Goal: Task Accomplishment & Management: Complete application form

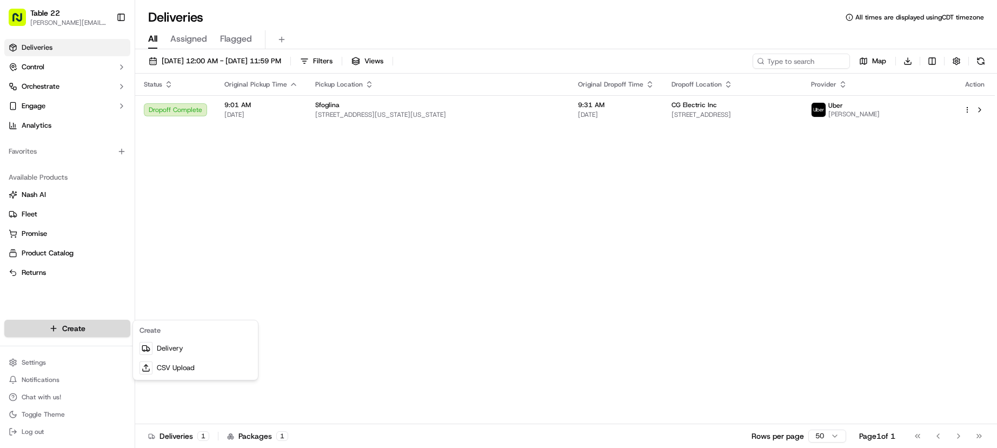
click at [113, 334] on html "Table 22 [PERSON_NAME][EMAIL_ADDRESS][DOMAIN_NAME] Toggle Sidebar Deliveries Co…" at bounding box center [498, 224] width 997 height 448
drag, startPoint x: 174, startPoint y: 347, endPoint x: 218, endPoint y: 346, distance: 44.4
click at [174, 347] on link "Delivery" at bounding box center [195, 348] width 121 height 19
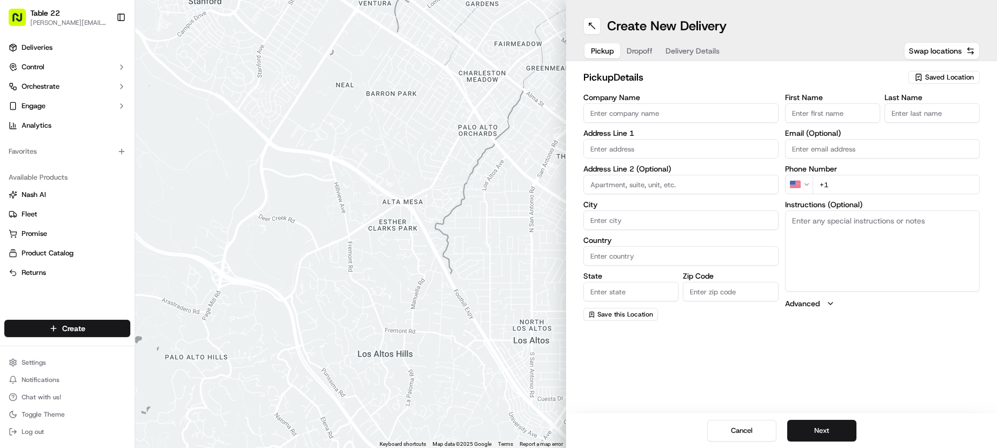
click at [650, 117] on input "Company Name" at bounding box center [681, 112] width 195 height 19
type input "[PERSON_NAME] [PERSON_NAME]"
click at [681, 87] on div "pickup Details Saved Location" at bounding box center [782, 79] width 397 height 19
click at [643, 148] on input "text" at bounding box center [681, 148] width 195 height 19
click at [955, 78] on span "Saved Location" at bounding box center [950, 77] width 49 height 10
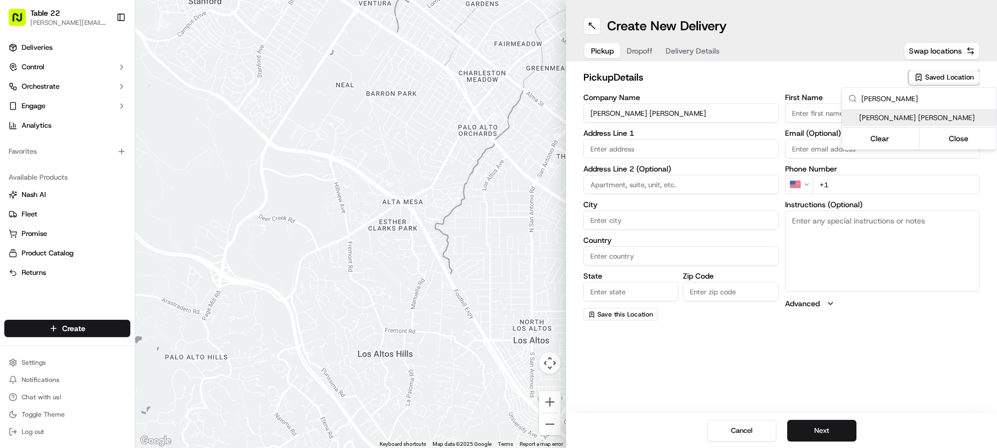
type input "[PERSON_NAME]"
click at [899, 120] on span "[PERSON_NAME] [PERSON_NAME]" at bounding box center [926, 118] width 133 height 10
type input "[STREET_ADDRESS]"
type input "[GEOGRAPHIC_DATA]"
type input "US"
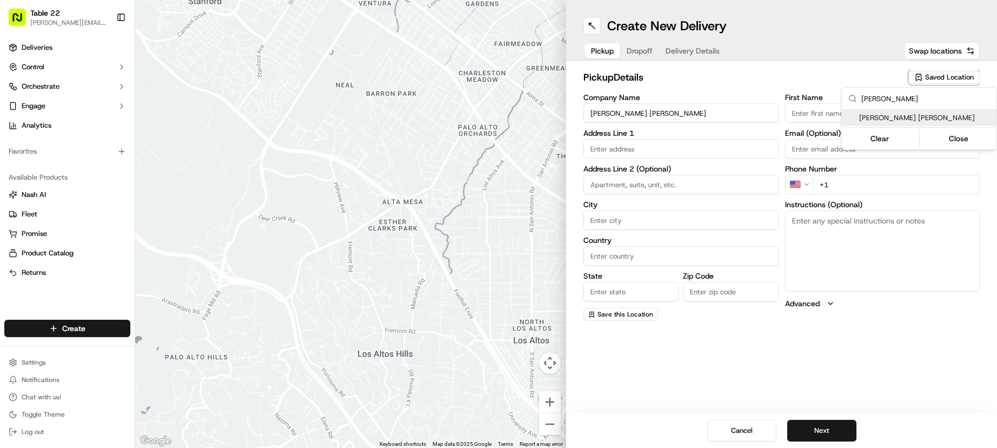
type input "GA"
type input "30308"
type input "[PHONE_NUMBER]"
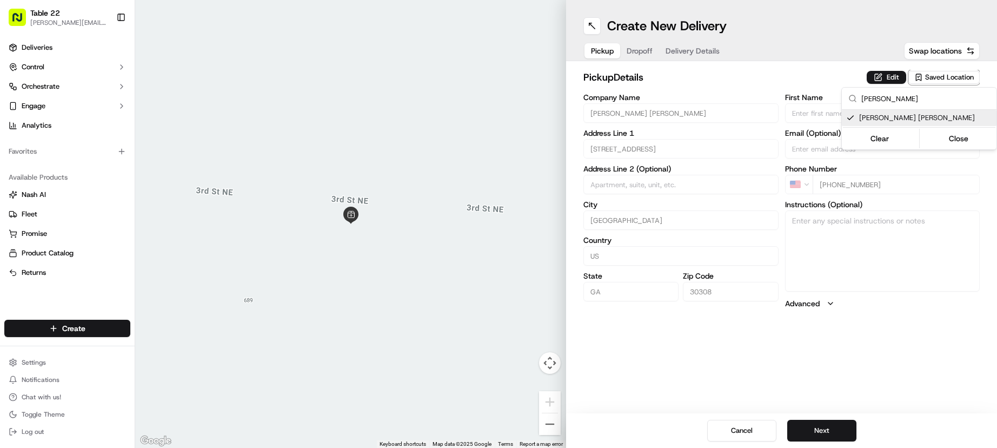
click at [662, 205] on html "Table 22 [PERSON_NAME][EMAIL_ADDRESS][DOMAIN_NAME] Toggle Sidebar Deliveries Co…" at bounding box center [498, 224] width 997 height 448
click at [875, 76] on button "Edit" at bounding box center [886, 77] width 39 height 13
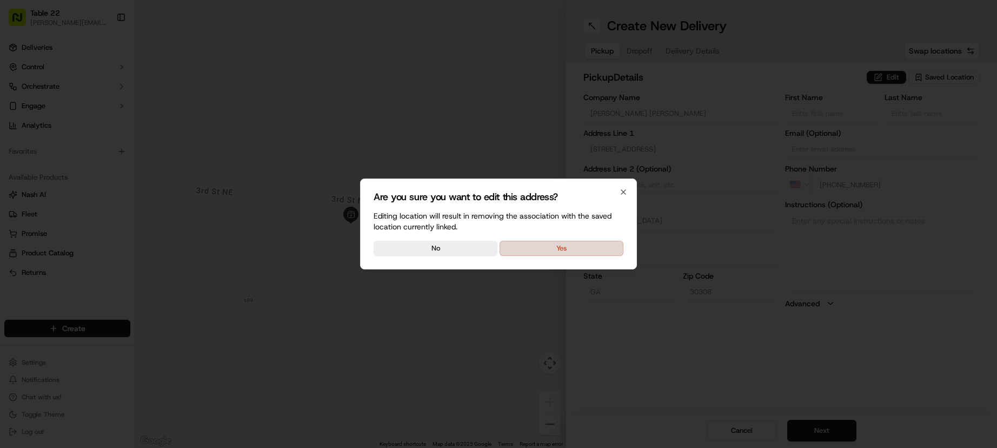
click at [561, 247] on button "Yes" at bounding box center [562, 248] width 124 height 15
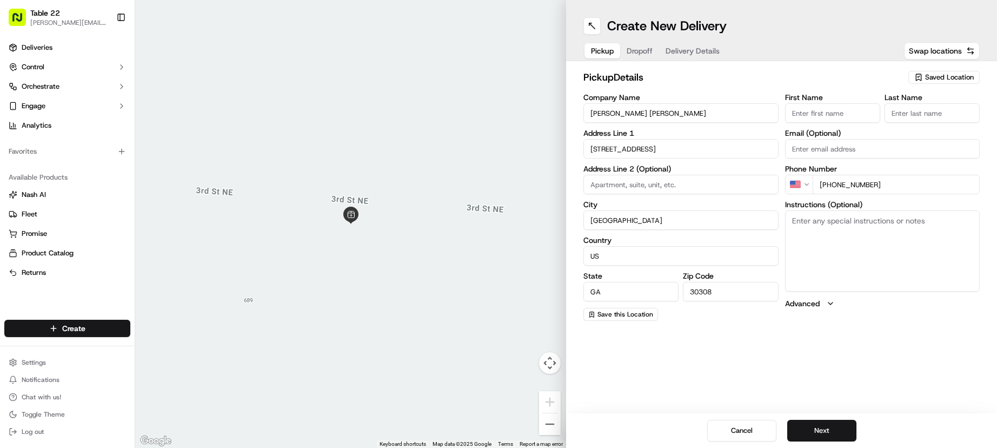
click at [815, 114] on input "First Name" at bounding box center [832, 112] width 95 height 19
type input "[PERSON_NAME]"
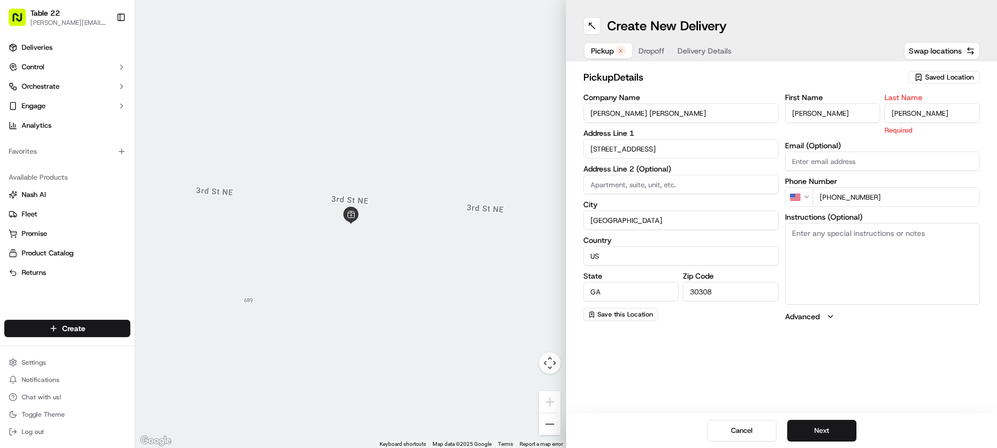
type input "[PERSON_NAME]"
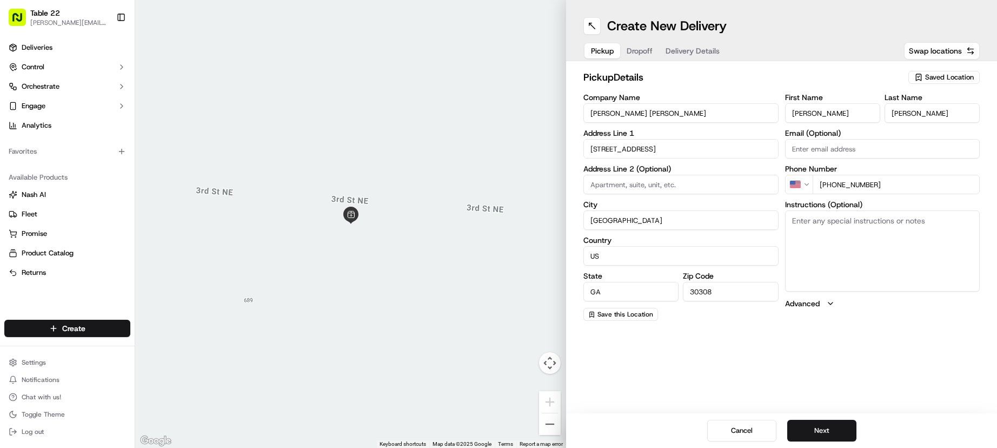
click at [832, 228] on textarea "Instructions (Optional)" at bounding box center [882, 250] width 195 height 81
click at [827, 437] on button "Next" at bounding box center [822, 431] width 69 height 22
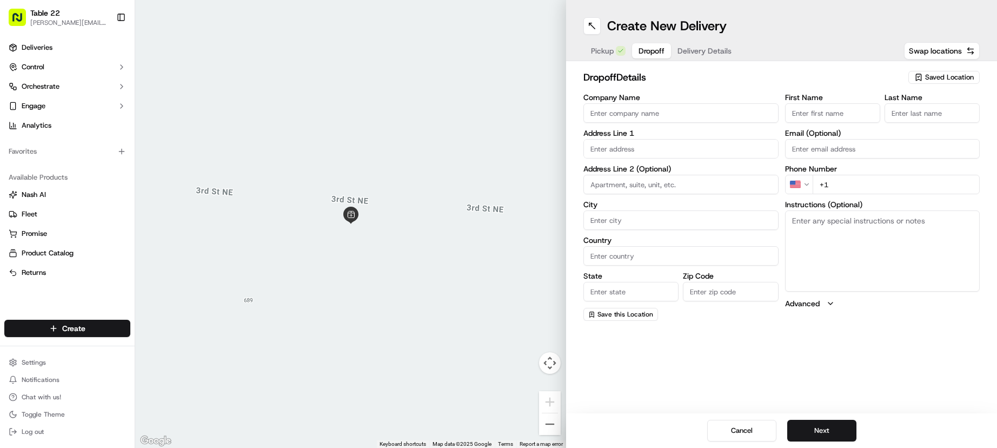
click at [640, 118] on input "Company Name" at bounding box center [681, 112] width 195 height 19
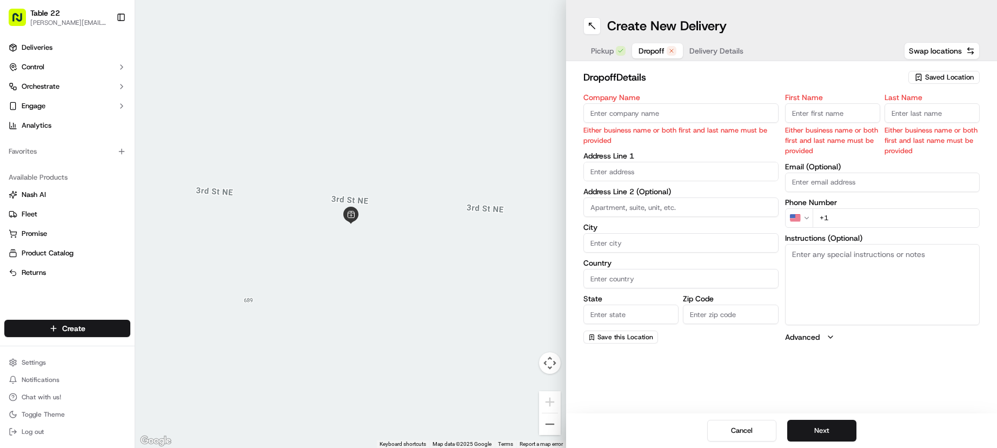
click at [849, 117] on input "First Name" at bounding box center [832, 112] width 95 height 19
click at [805, 112] on input "First Name" at bounding box center [832, 112] width 95 height 19
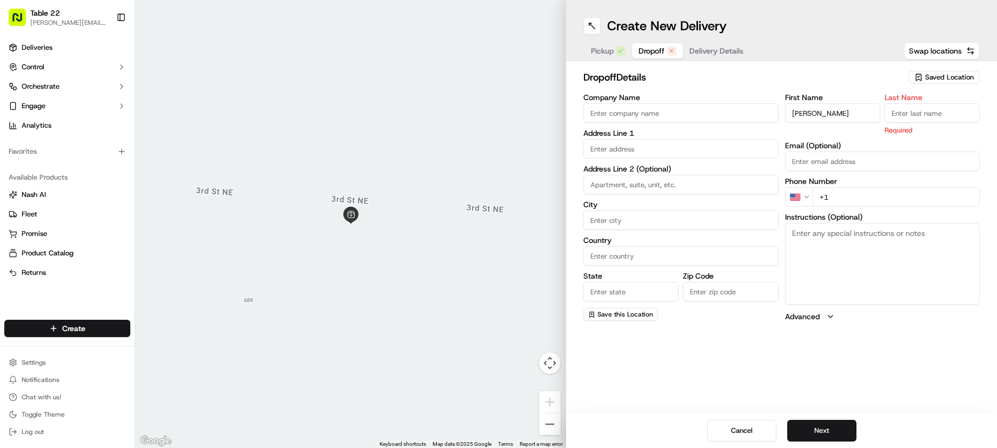
drag, startPoint x: 799, startPoint y: 114, endPoint x: 846, endPoint y: 113, distance: 47.1
click at [846, 113] on input "[PERSON_NAME]" at bounding box center [832, 112] width 95 height 19
drag, startPoint x: 811, startPoint y: 115, endPoint x: 759, endPoint y: 108, distance: 51.9
click at [767, 108] on div "Company Name Address Line 1 Address Line 2 (Optional) City Country State Zip Co…" at bounding box center [782, 208] width 397 height 228
type input "[PERSON_NAME]"
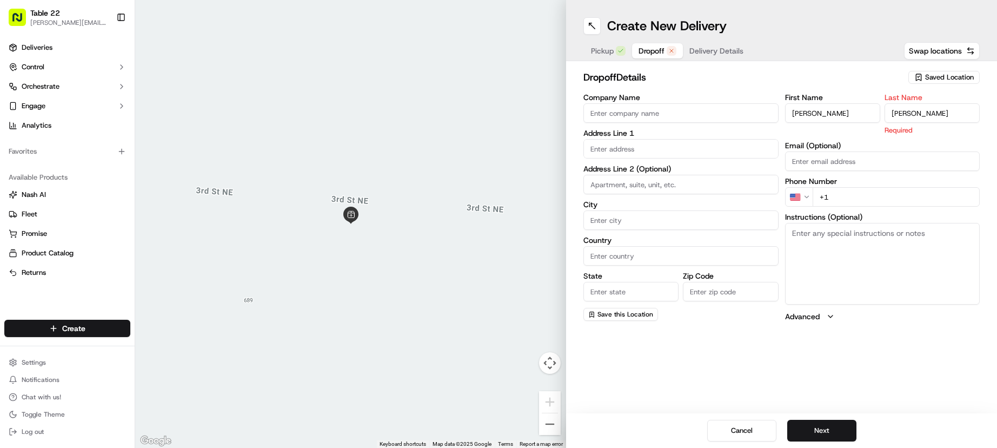
type input "[PERSON_NAME]"
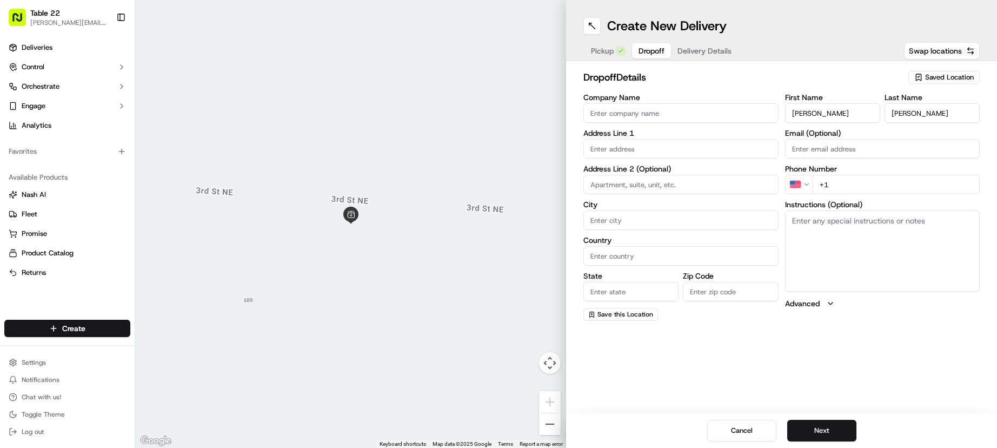
click at [648, 107] on input "Company Name" at bounding box center [681, 112] width 195 height 19
click at [851, 182] on input "+1" at bounding box center [897, 184] width 168 height 19
type input "[PHONE_NUMBER]"
click at [860, 227] on textarea "Instructions (Optional)" at bounding box center [882, 250] width 195 height 81
type textarea "P"
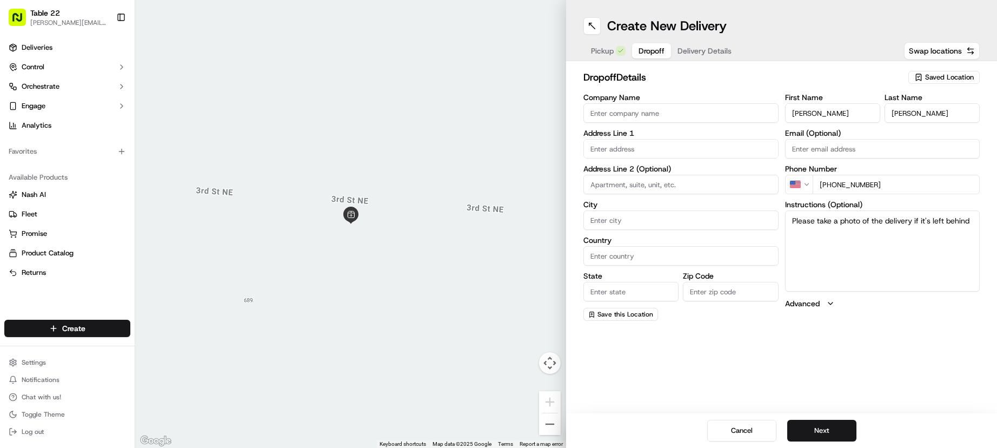
type textarea "Please take a photo of the delivery if it's left behind."
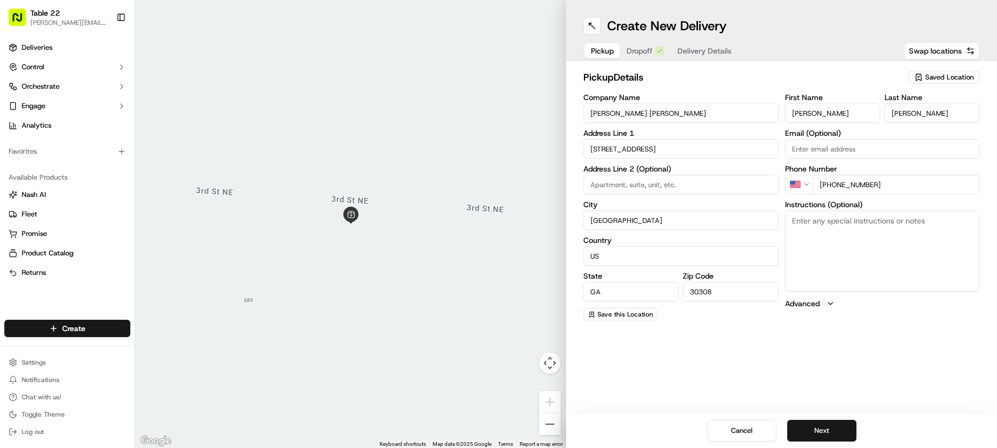
click at [857, 228] on textarea "Instructions (Optional)" at bounding box center [882, 250] width 195 height 81
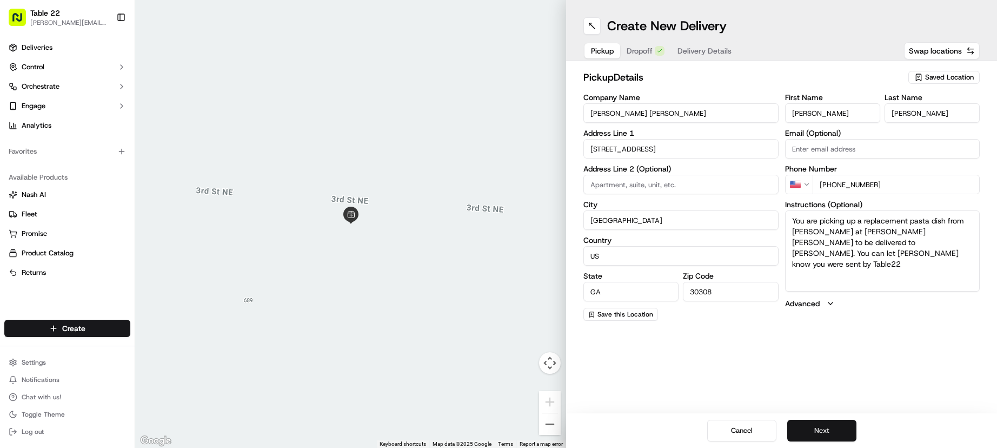
type textarea "You are picking up a replacement pasta dish from [PERSON_NAME] at [PERSON_NAME]…"
click at [835, 433] on button "Next" at bounding box center [822, 431] width 69 height 22
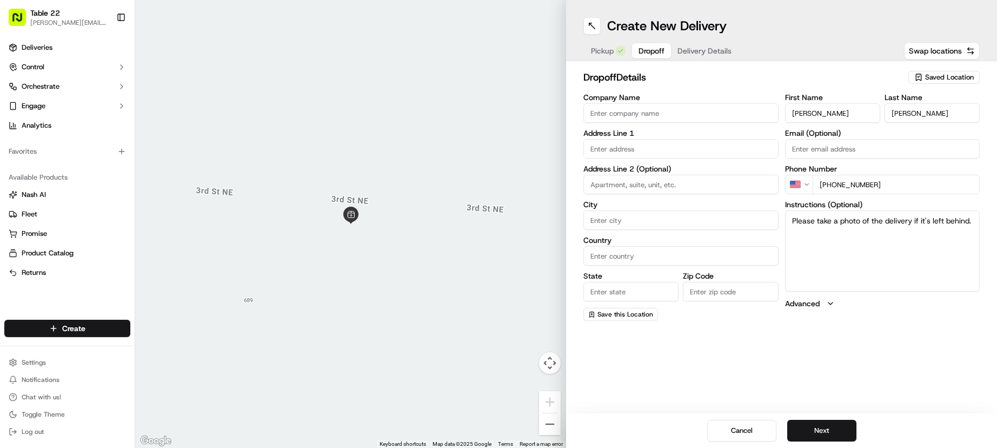
click at [830, 261] on textarea "Please take a photo of the delivery if it's left behind." at bounding box center [882, 250] width 195 height 81
click at [645, 147] on input "text" at bounding box center [681, 148] width 195 height 19
paste input "[STREET_ADDRESS]"
type input "[STREET_ADDRESS]"
click at [628, 187] on input at bounding box center [681, 184] width 195 height 19
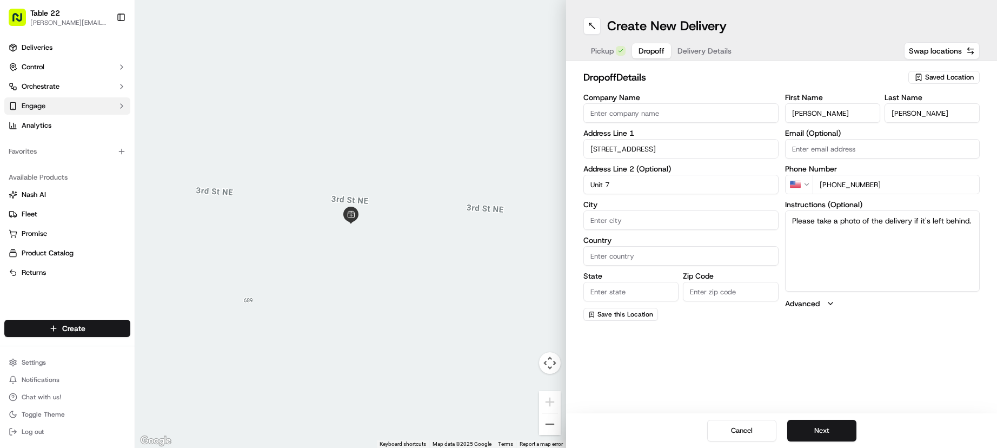
type input "Unit 7"
click at [742, 98] on label "Company Name" at bounding box center [681, 98] width 195 height 8
click at [742, 103] on input "Company Name" at bounding box center [681, 112] width 195 height 19
click at [676, 224] on input "City" at bounding box center [681, 219] width 195 height 19
type input "[GEOGRAPHIC_DATA]"
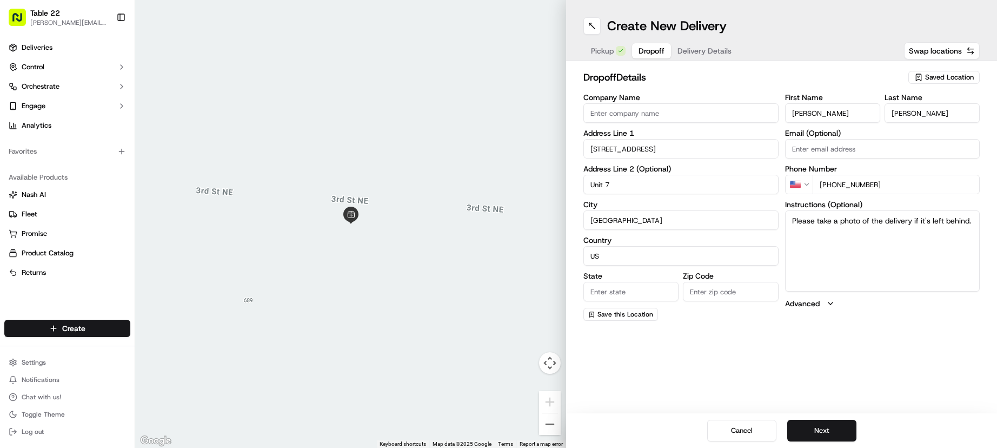
type input "US"
type input "[US_STATE]"
paste input "30319"
type input "30319"
click at [971, 356] on div "Create New Delivery Pickup Dropoff Delivery Details Swap locations dropoff Deta…" at bounding box center [781, 224] width 431 height 448
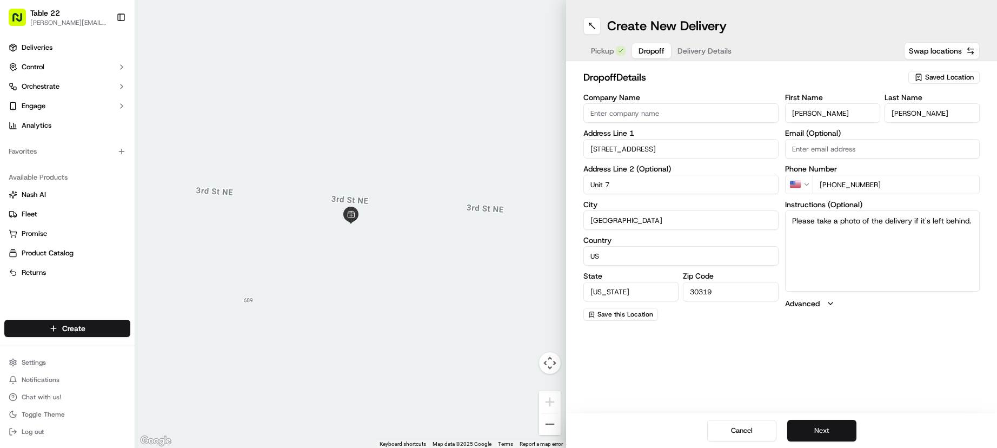
click at [827, 434] on button "Next" at bounding box center [822, 431] width 69 height 22
click at [658, 45] on span "Dropoff" at bounding box center [652, 50] width 26 height 11
click at [712, 52] on span "Delivery Details" at bounding box center [705, 50] width 54 height 11
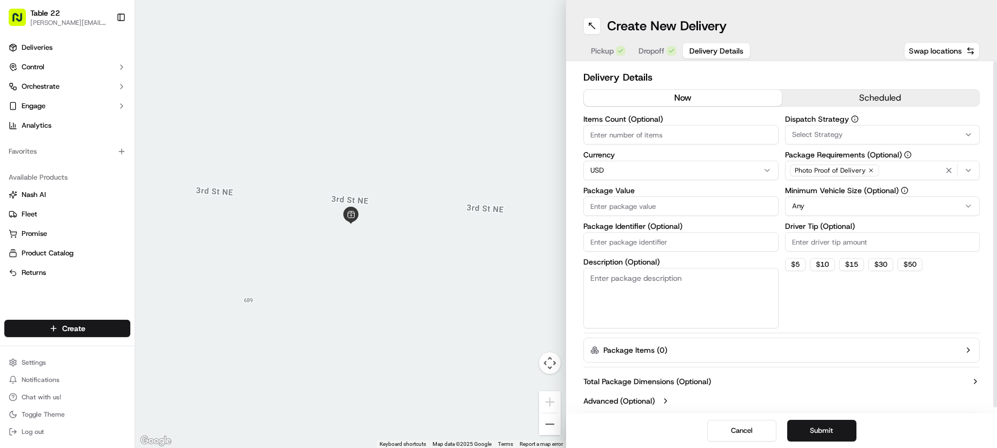
click at [836, 204] on html "Table 22 [PERSON_NAME][EMAIL_ADDRESS][DOMAIN_NAME] Toggle Sidebar Deliveries Co…" at bounding box center [498, 224] width 997 height 448
click at [863, 131] on div "Select Strategy" at bounding box center [883, 135] width 190 height 10
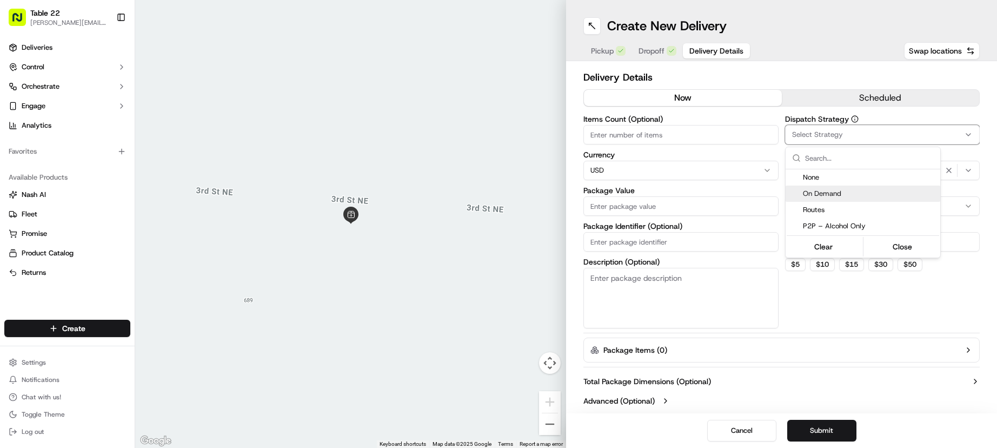
click at [857, 188] on div "On Demand" at bounding box center [863, 194] width 155 height 16
click at [849, 76] on html "Table 22 [PERSON_NAME][EMAIL_ADDRESS][DOMAIN_NAME] Toggle Sidebar Deliveries Co…" at bounding box center [498, 224] width 997 height 448
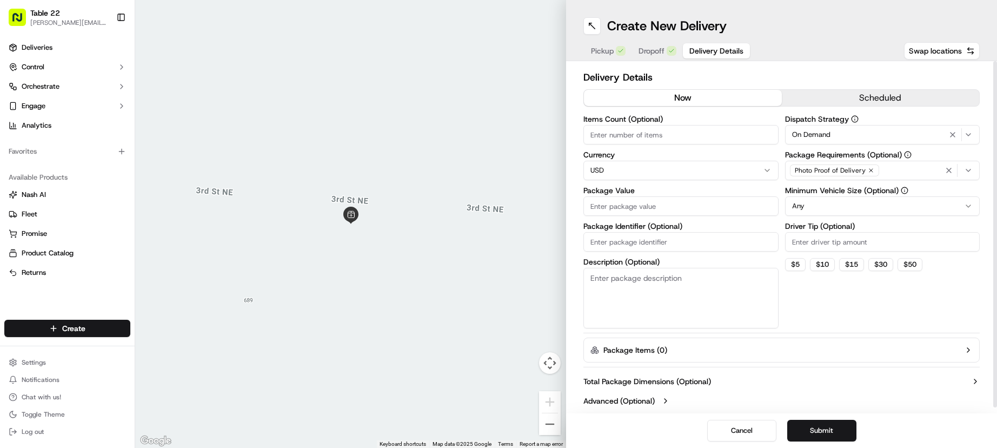
click at [645, 135] on input "Items Count (Optional)" at bounding box center [681, 134] width 195 height 19
type input "1"
click at [653, 207] on input "Package Value" at bounding box center [681, 205] width 195 height 19
type input "25"
click at [627, 308] on textarea "Description (Optional)" at bounding box center [681, 298] width 195 height 61
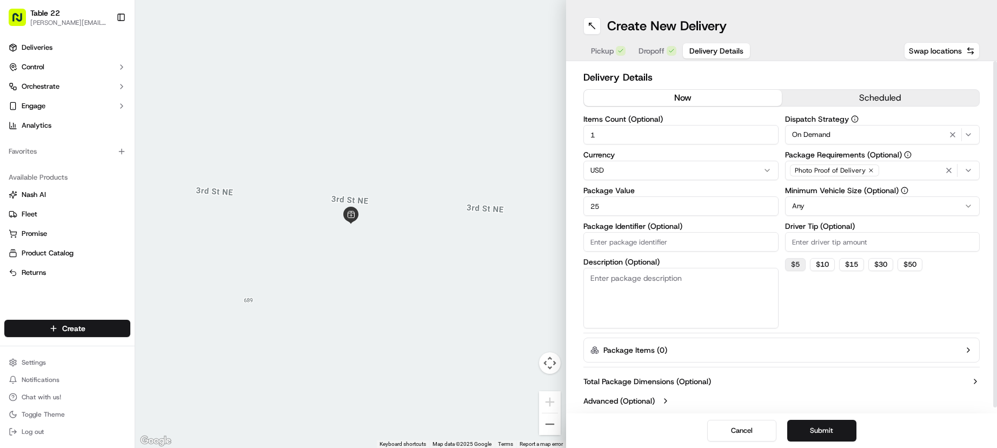
click at [795, 267] on button "$ 5" at bounding box center [795, 264] width 21 height 13
type input "5"
click at [679, 280] on textarea "Description (Optional)" at bounding box center [681, 298] width 195 height 61
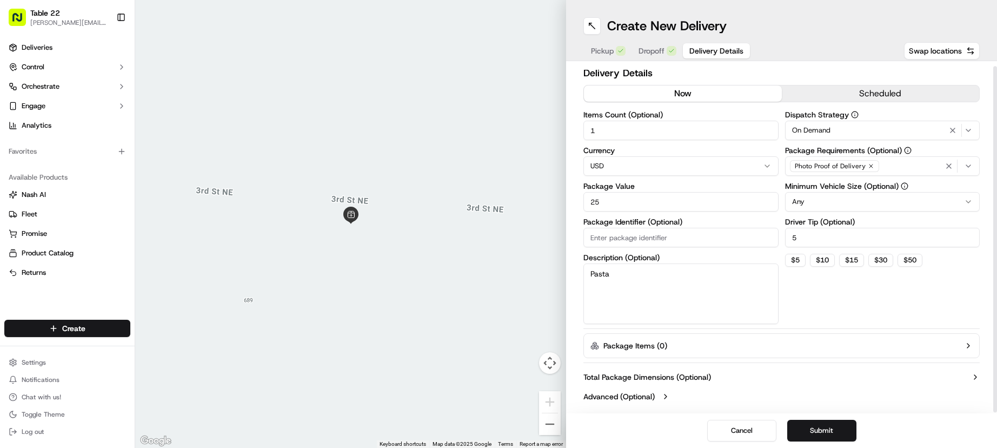
scroll to position [6, 0]
type textarea "Pasta"
click at [907, 200] on html "Table 22 [PERSON_NAME][EMAIL_ADDRESS][DOMAIN_NAME] Toggle Sidebar Deliveries Co…" at bounding box center [498, 224] width 997 height 448
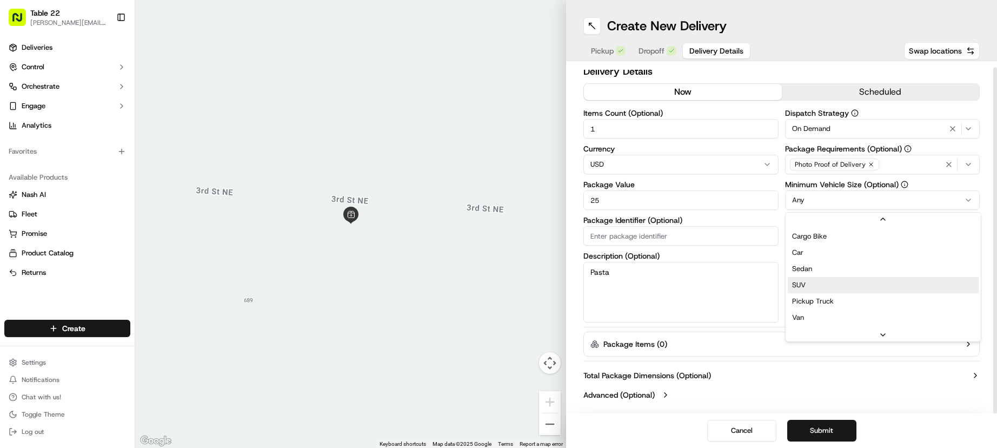
scroll to position [0, 0]
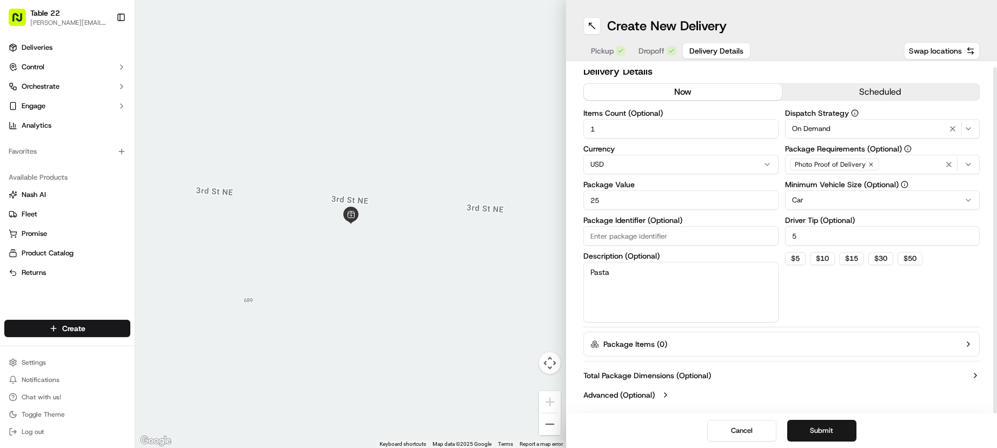
click at [820, 48] on div "Pickup Dropoff Delivery Details Swap locations" at bounding box center [782, 50] width 397 height 19
click at [836, 426] on button "Submit" at bounding box center [822, 431] width 69 height 22
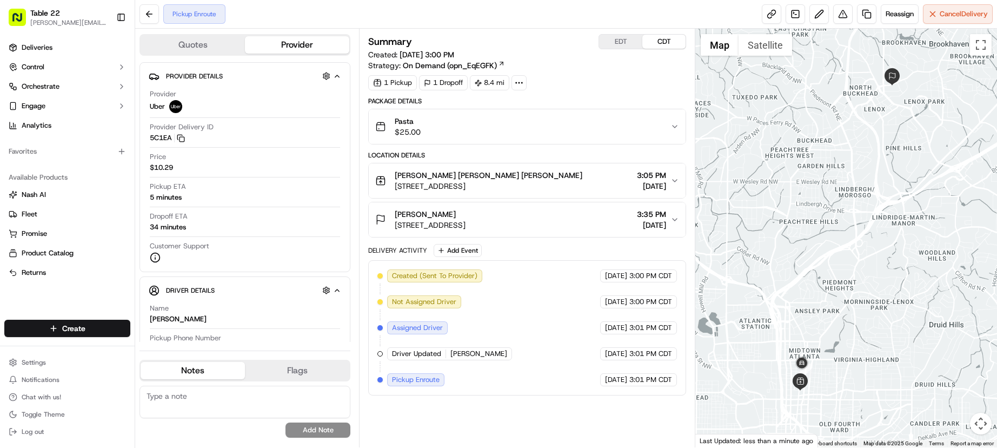
click at [675, 126] on icon "button" at bounding box center [675, 126] width 9 height 9
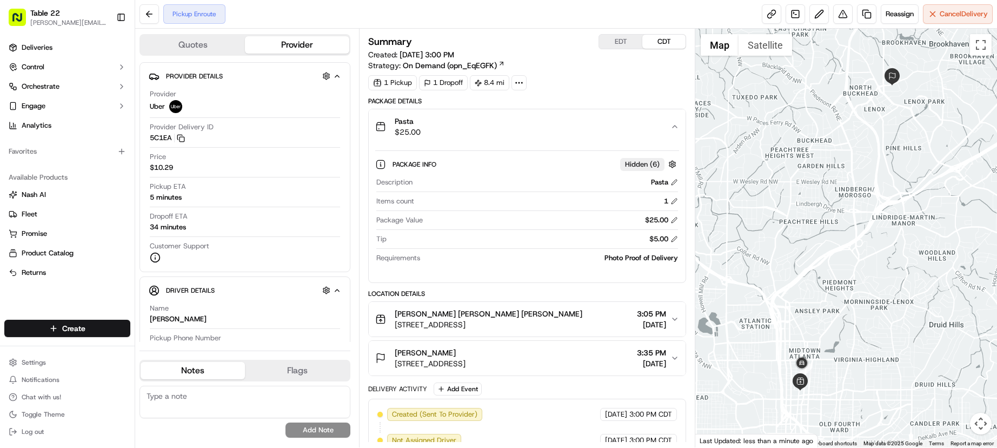
click at [675, 126] on icon "button" at bounding box center [675, 126] width 9 height 9
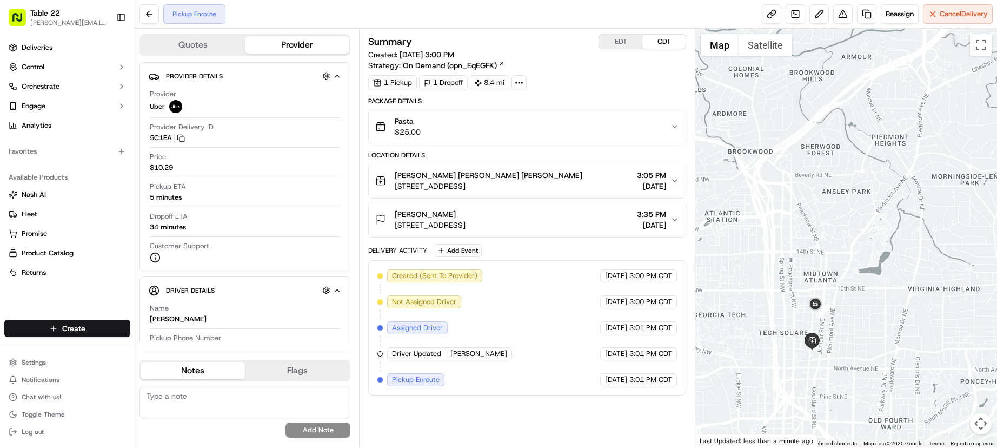
drag, startPoint x: 832, startPoint y: 358, endPoint x: 835, endPoint y: 277, distance: 80.7
click at [840, 257] on div at bounding box center [847, 238] width 302 height 419
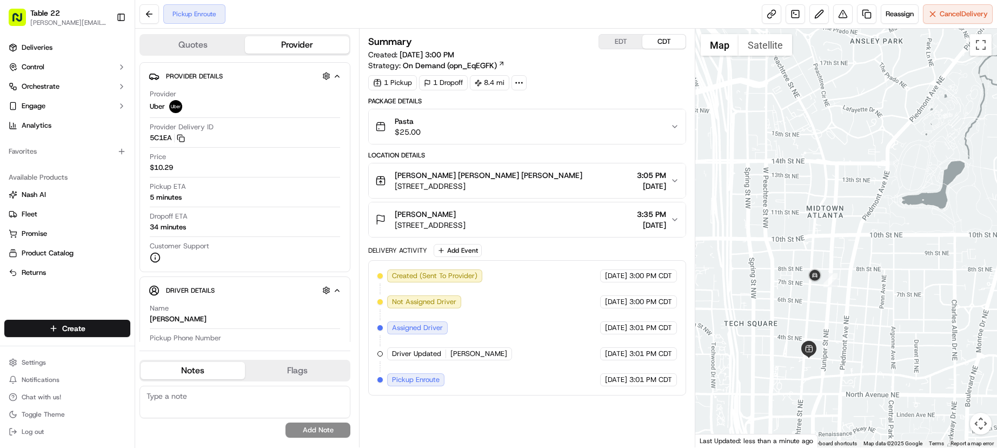
drag, startPoint x: 836, startPoint y: 316, endPoint x: 838, endPoint y: 307, distance: 9.6
click at [838, 307] on div at bounding box center [847, 238] width 302 height 419
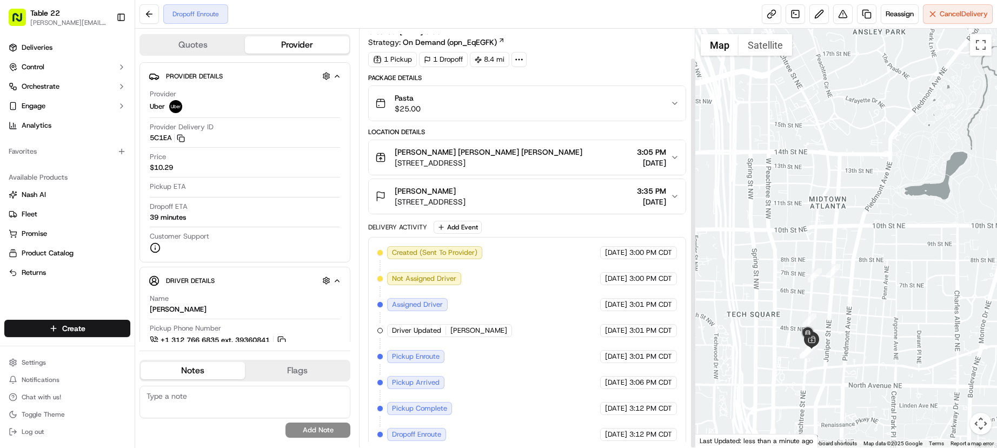
scroll to position [31, 0]
